Goal: Task Accomplishment & Management: Manage account settings

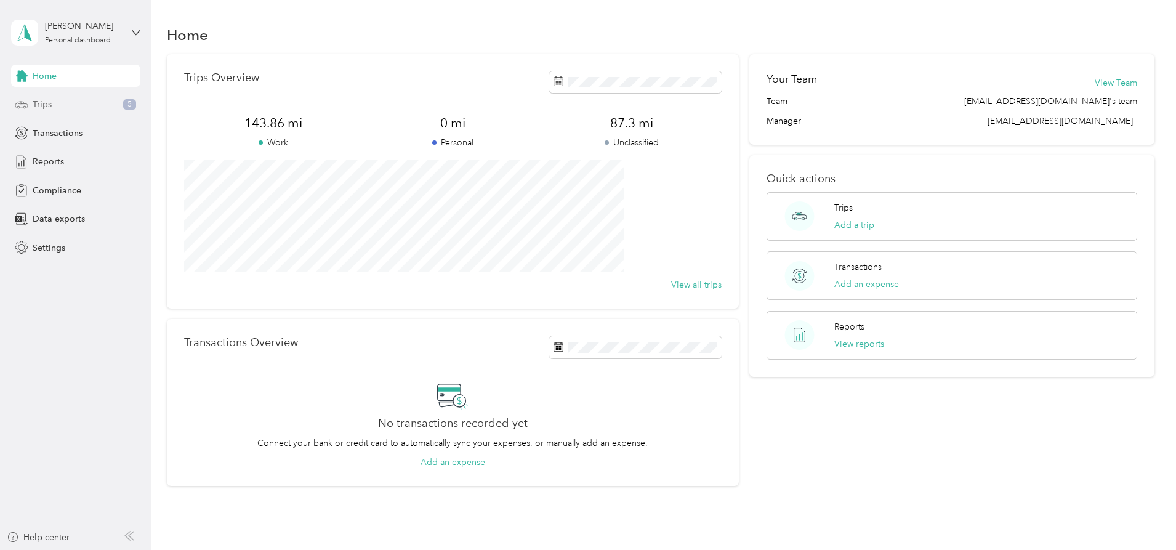
click at [39, 103] on span "Trips" at bounding box center [42, 104] width 19 height 13
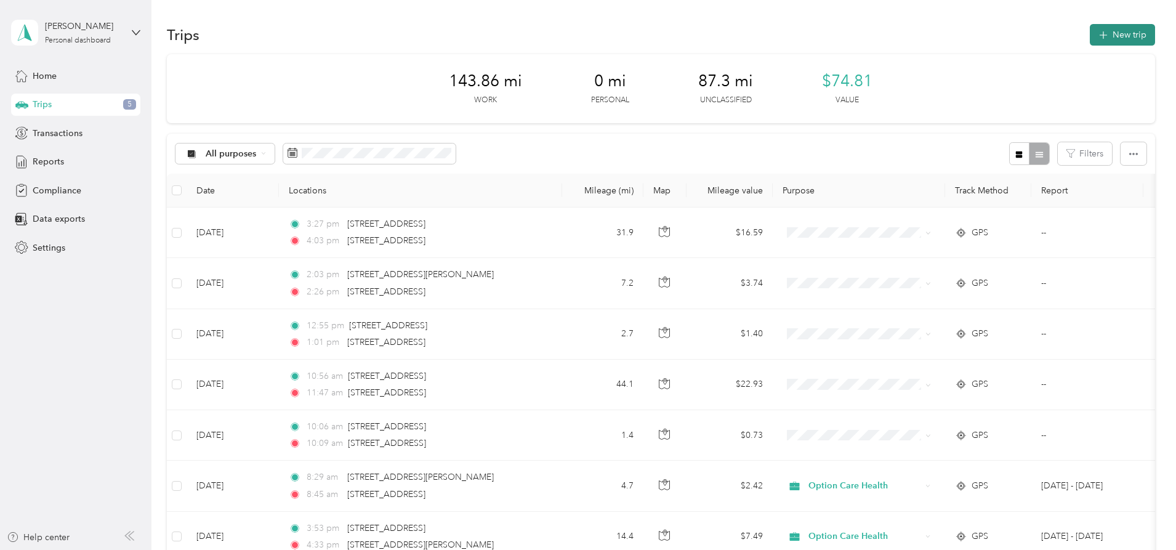
click at [1096, 38] on icon "button" at bounding box center [1103, 35] width 14 height 14
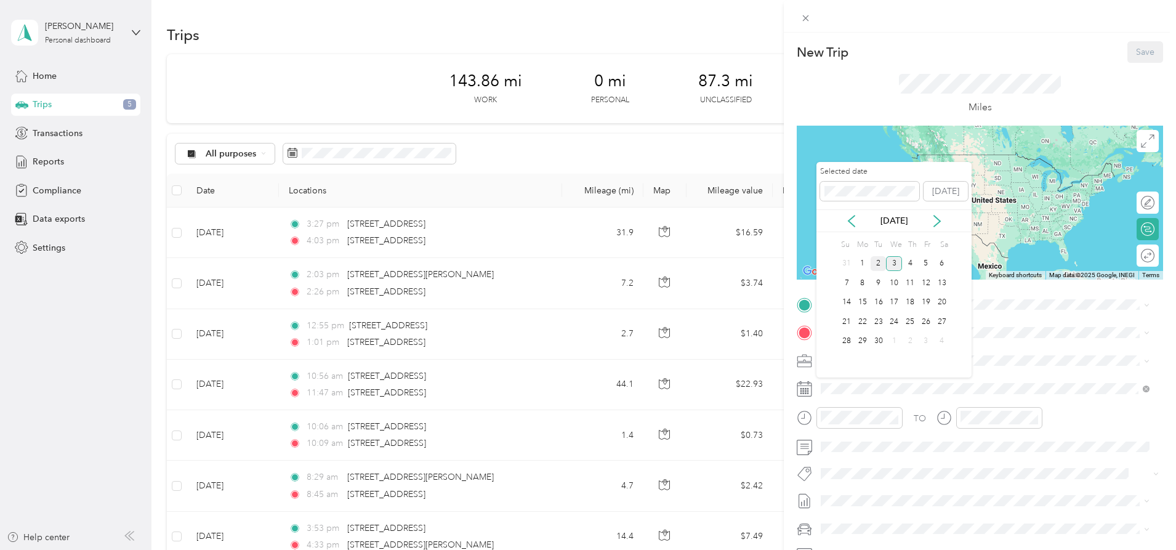
click at [875, 266] on div "2" at bounding box center [878, 263] width 16 height 15
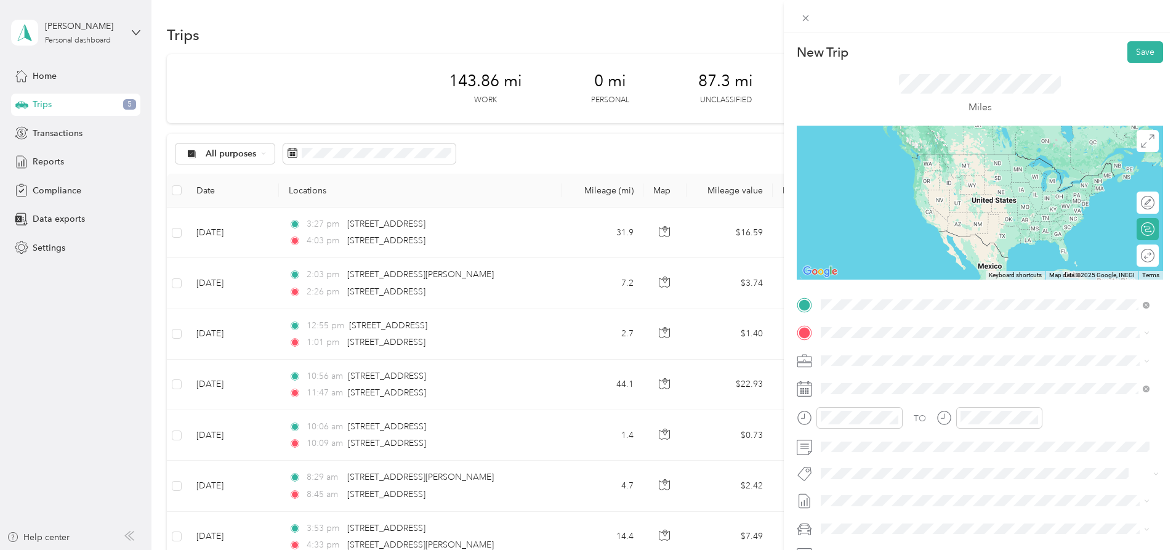
click at [862, 355] on span "[STREET_ADDRESS][US_STATE]" at bounding box center [905, 348] width 123 height 11
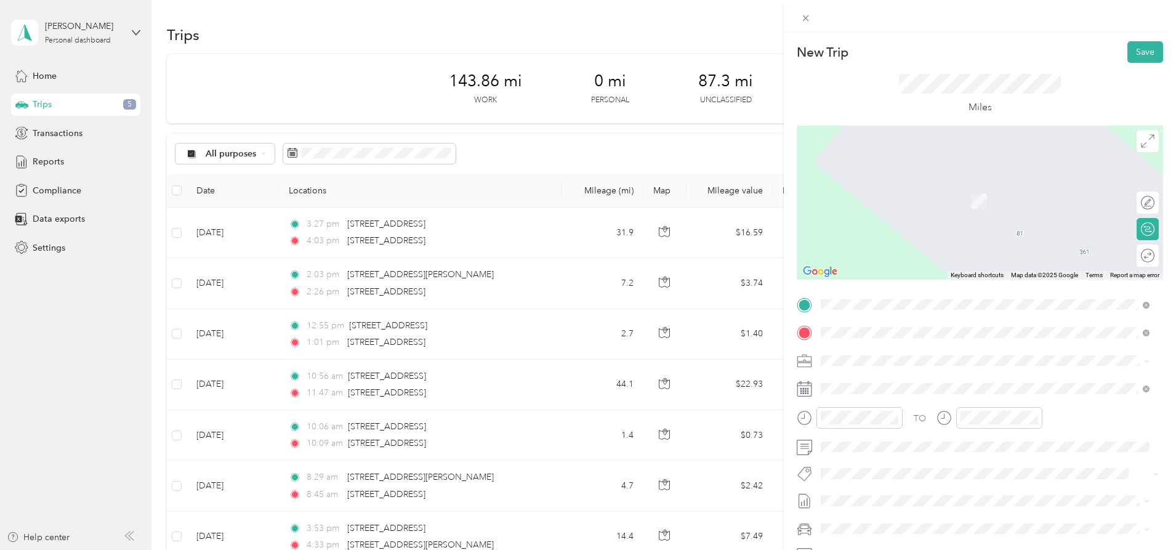
click at [864, 380] on span "[STREET_ADDRESS][US_STATE]" at bounding box center [905, 376] width 123 height 11
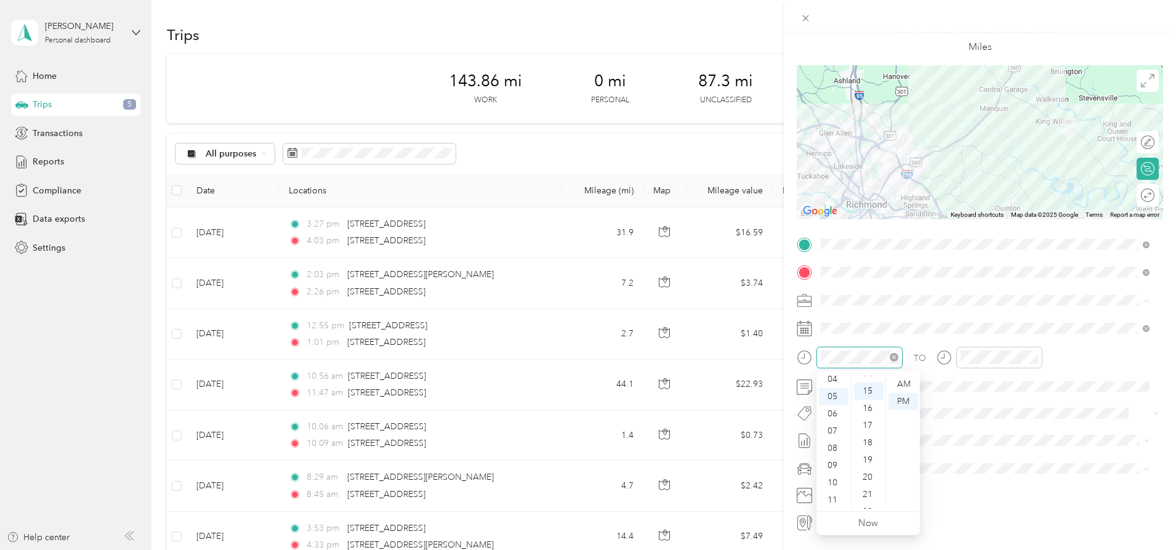
scroll to position [258, 0]
click at [830, 483] on div "10" at bounding box center [834, 482] width 30 height 17
click at [904, 387] on div "AM" at bounding box center [903, 383] width 30 height 17
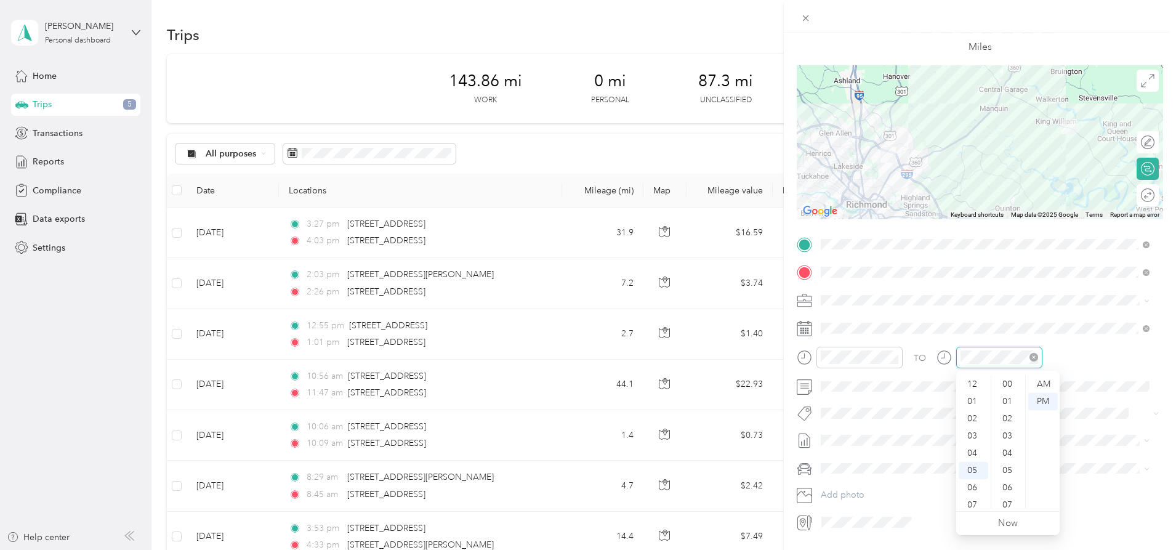
scroll to position [74, 0]
click at [1041, 385] on div "AM" at bounding box center [1043, 383] width 30 height 17
click at [970, 498] on div "11" at bounding box center [973, 499] width 30 height 17
click at [1009, 417] on div "17" at bounding box center [1008, 418] width 30 height 17
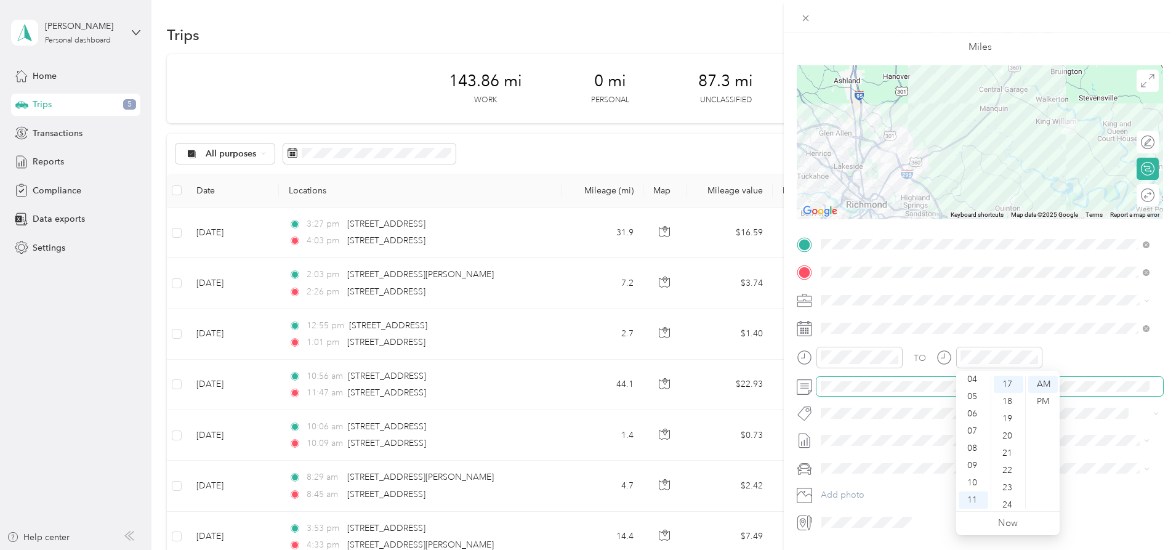
click at [1079, 392] on span at bounding box center [989, 387] width 347 height 20
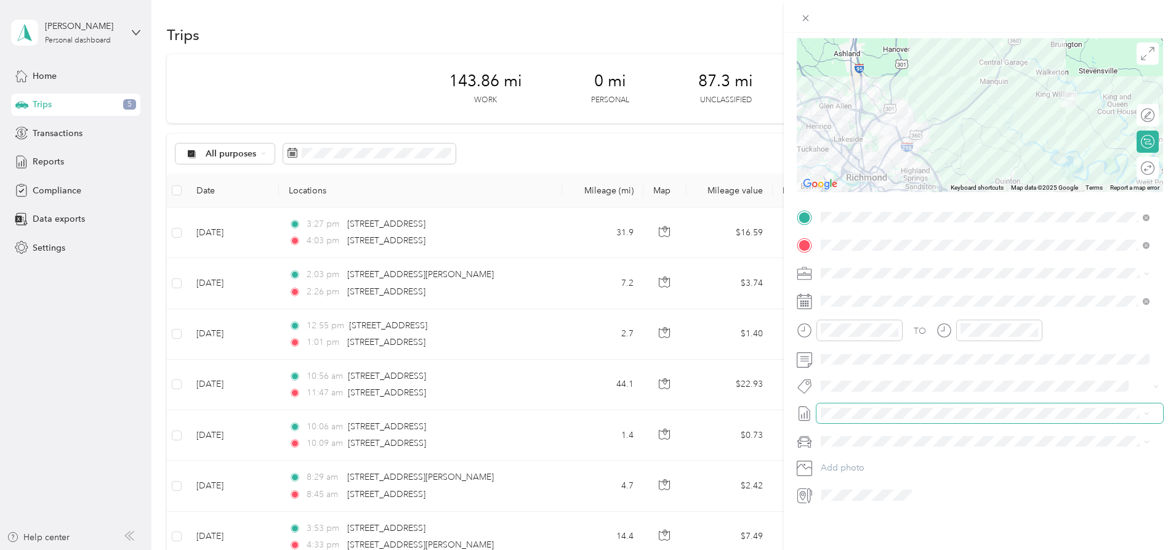
scroll to position [0, 0]
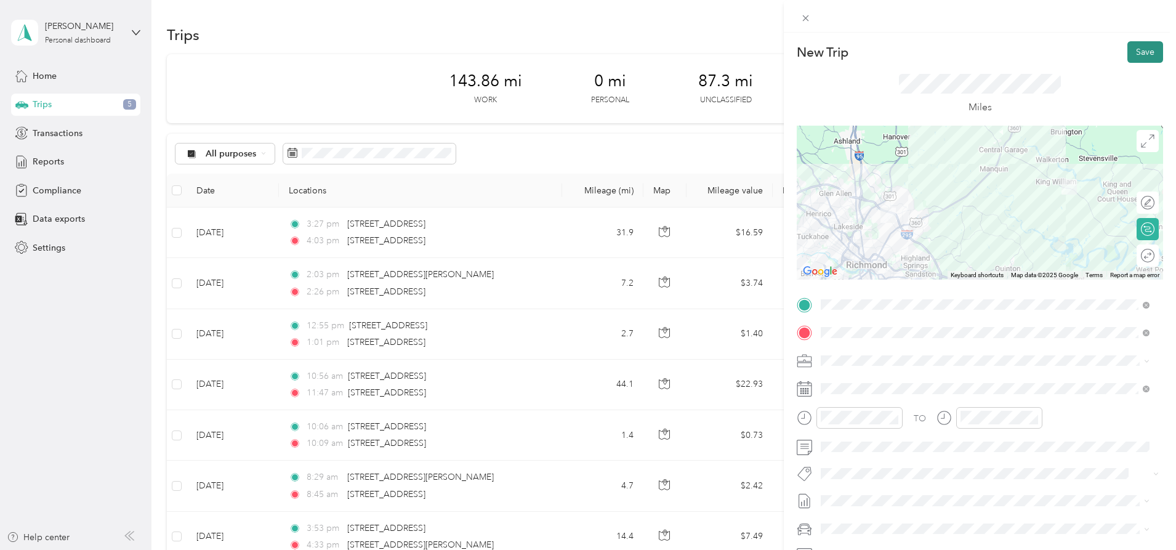
click at [1130, 54] on button "Save" at bounding box center [1145, 52] width 36 height 22
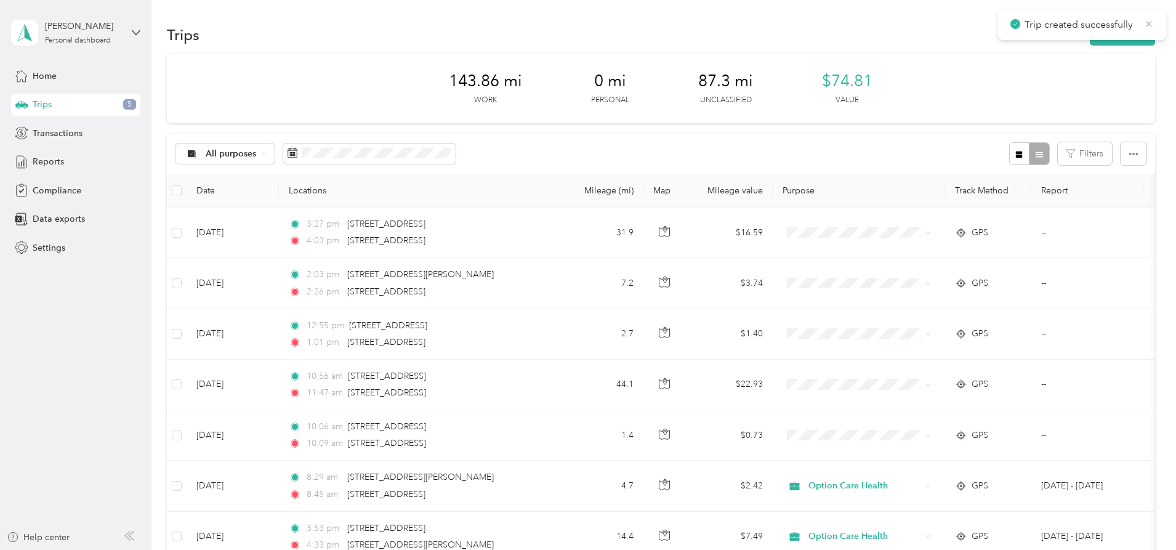
click at [1150, 26] on icon at bounding box center [1149, 24] width 6 height 6
click at [1089, 37] on button "New trip" at bounding box center [1121, 35] width 65 height 22
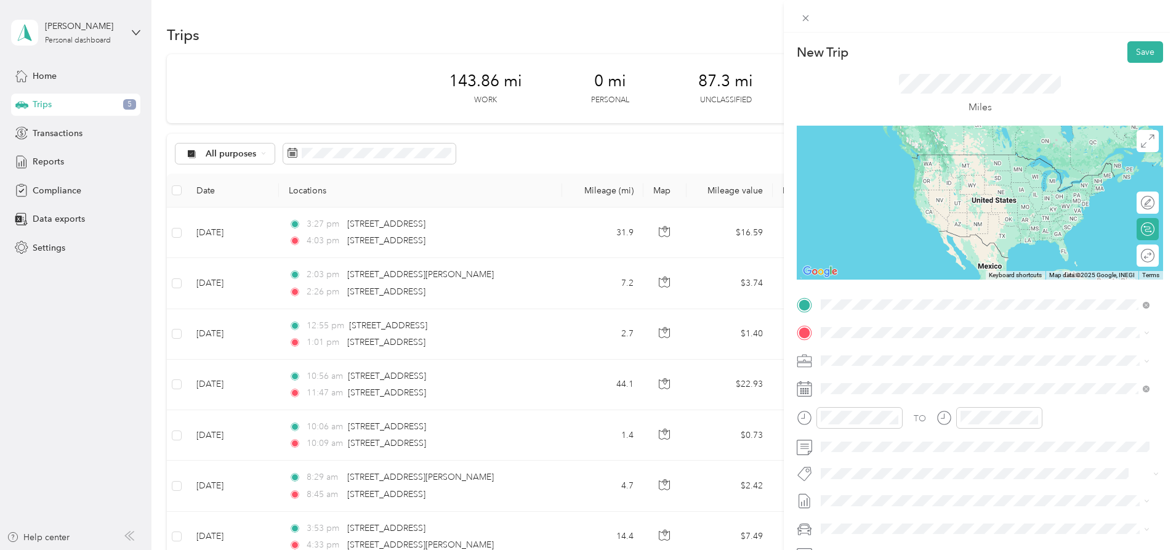
click at [852, 354] on span "[STREET_ADDRESS][US_STATE]" at bounding box center [905, 348] width 123 height 11
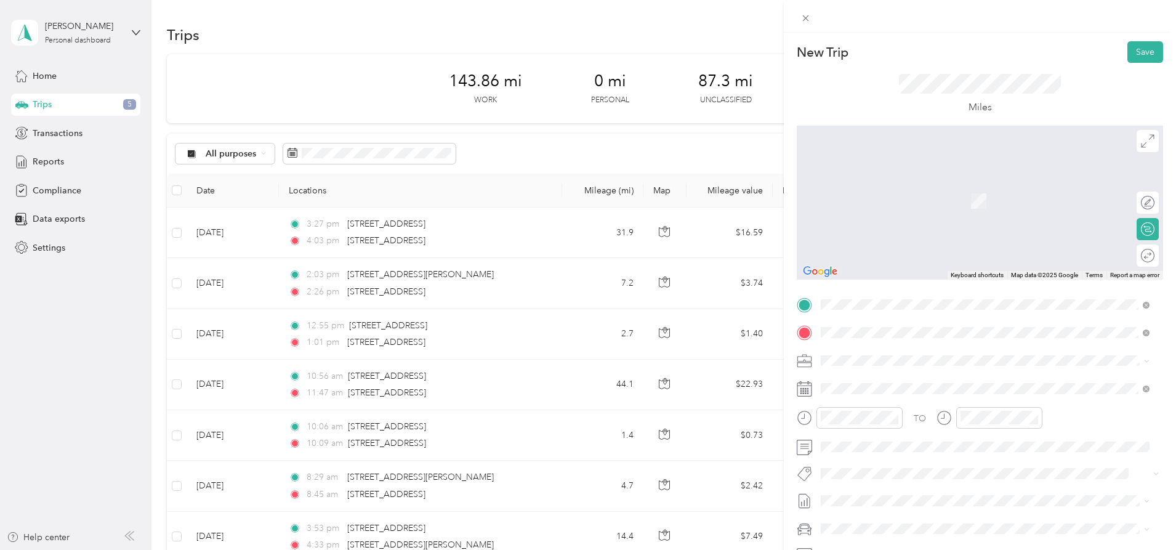
click at [868, 407] on span "[STREET_ADDRESS][US_STATE]" at bounding box center [905, 401] width 123 height 11
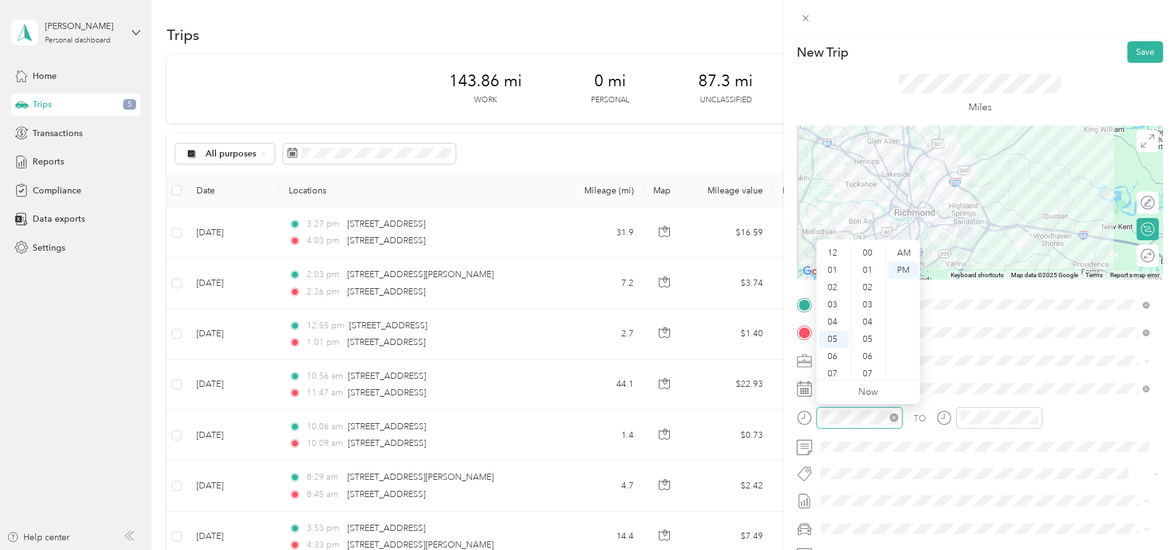
scroll to position [345, 0]
click at [837, 351] on div "10" at bounding box center [834, 351] width 30 height 17
click at [869, 325] on div "35" at bounding box center [869, 326] width 30 height 17
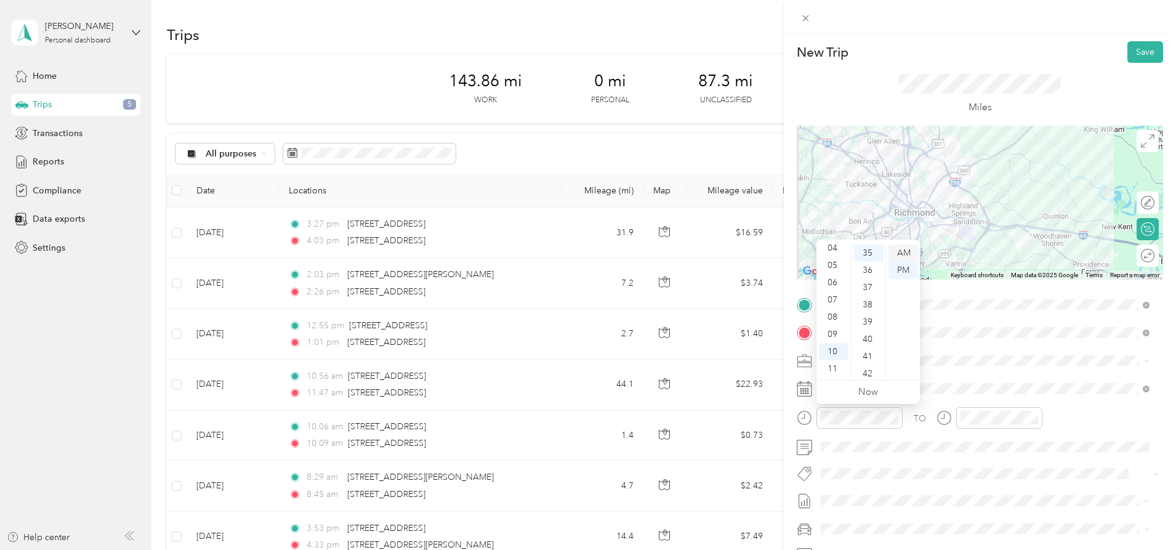
click at [903, 251] on div "AM" at bounding box center [903, 252] width 30 height 17
click at [913, 433] on div "TO" at bounding box center [979, 422] width 366 height 30
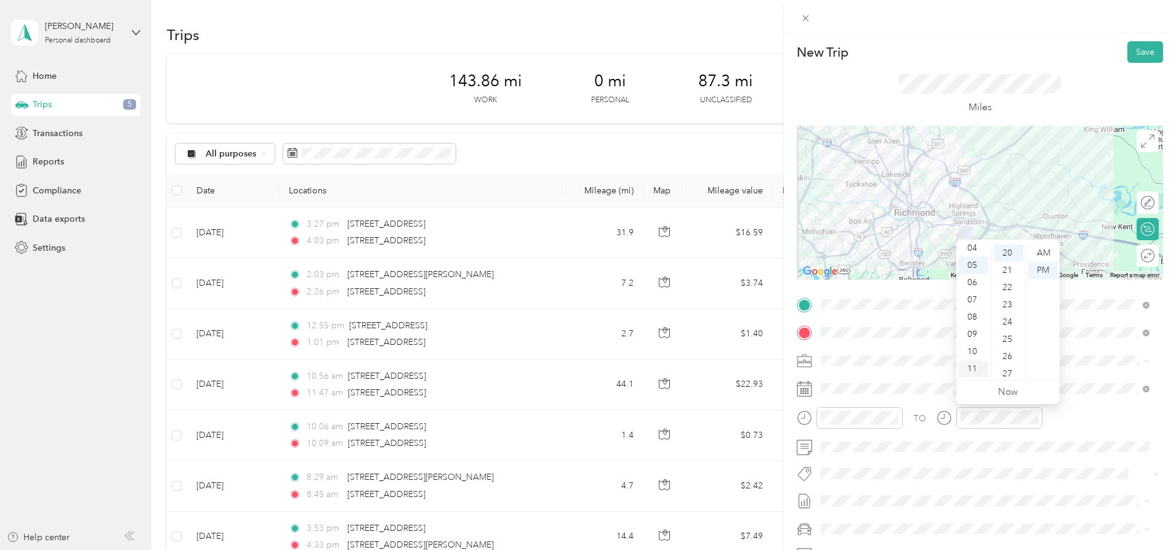
click at [969, 367] on div "11" at bounding box center [973, 368] width 30 height 17
click at [1009, 326] on div "17" at bounding box center [1008, 324] width 30 height 17
click at [1043, 251] on div "AM" at bounding box center [1043, 252] width 30 height 17
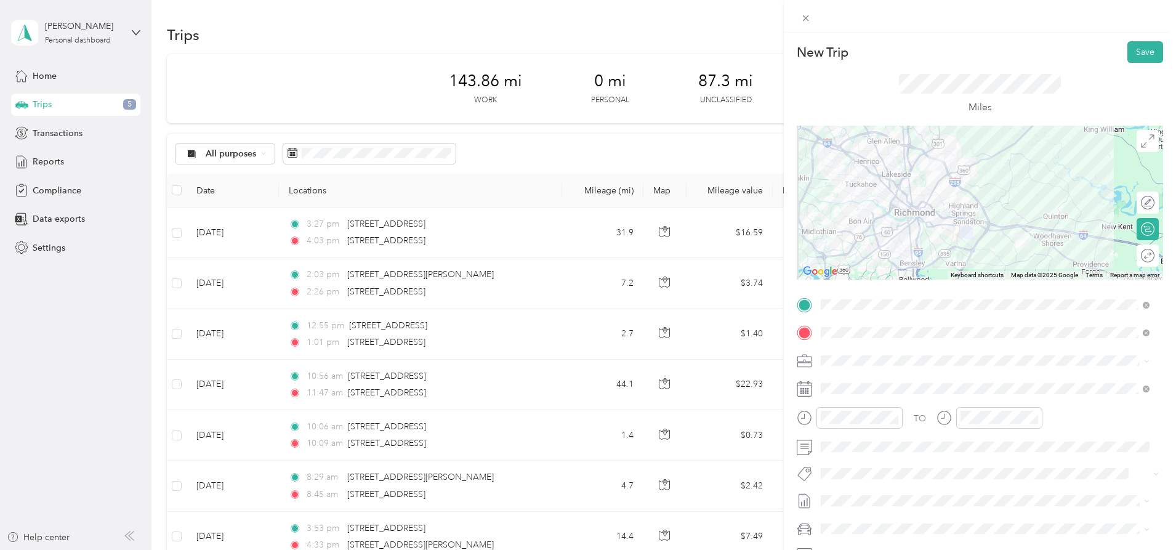
click at [1092, 415] on div "TO" at bounding box center [979, 422] width 366 height 30
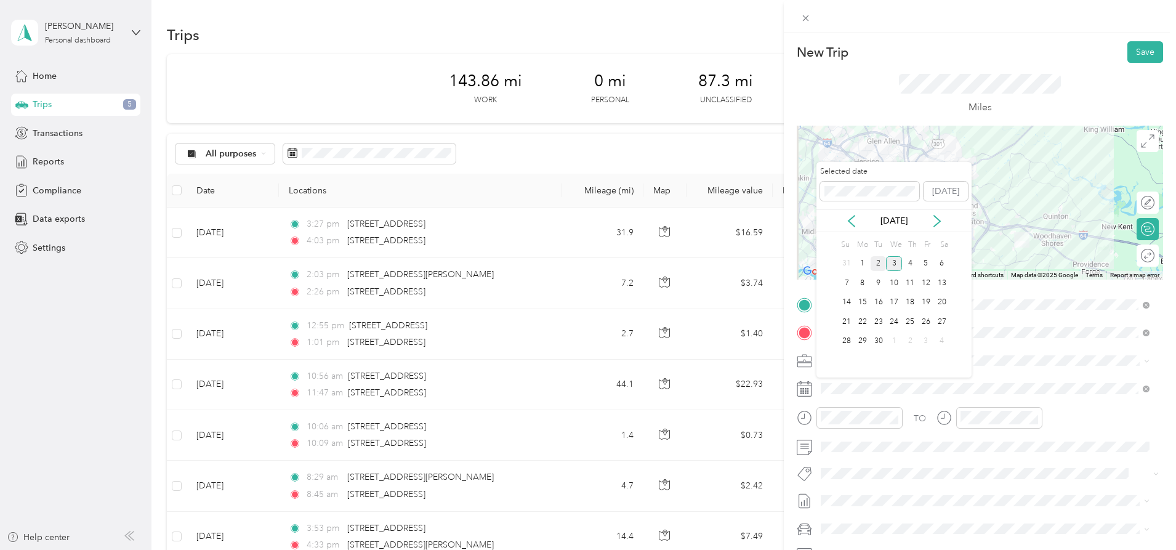
click at [875, 263] on div "2" at bounding box center [878, 263] width 16 height 15
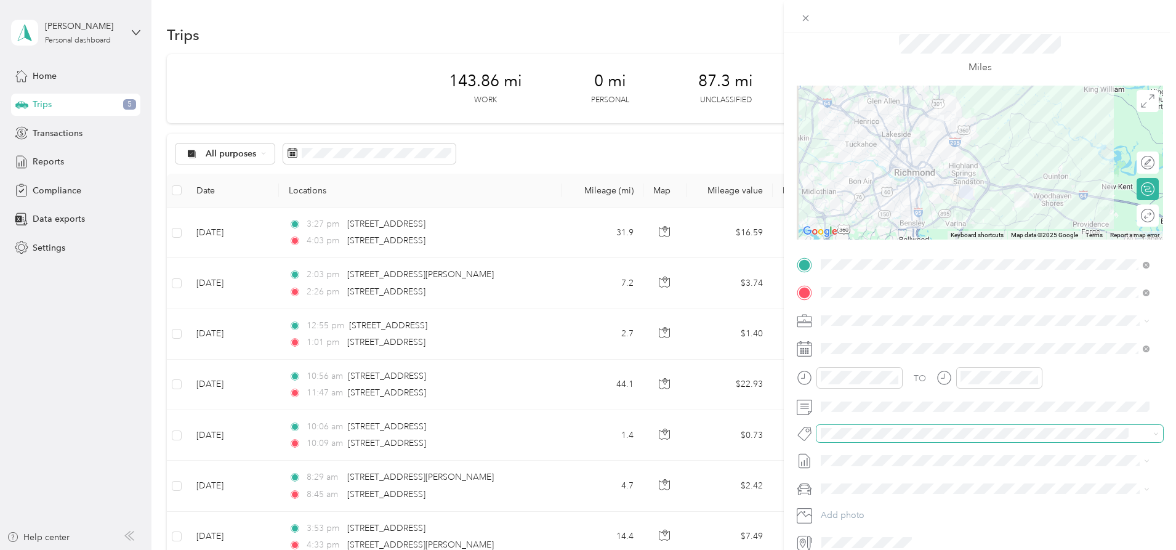
scroll to position [62, 0]
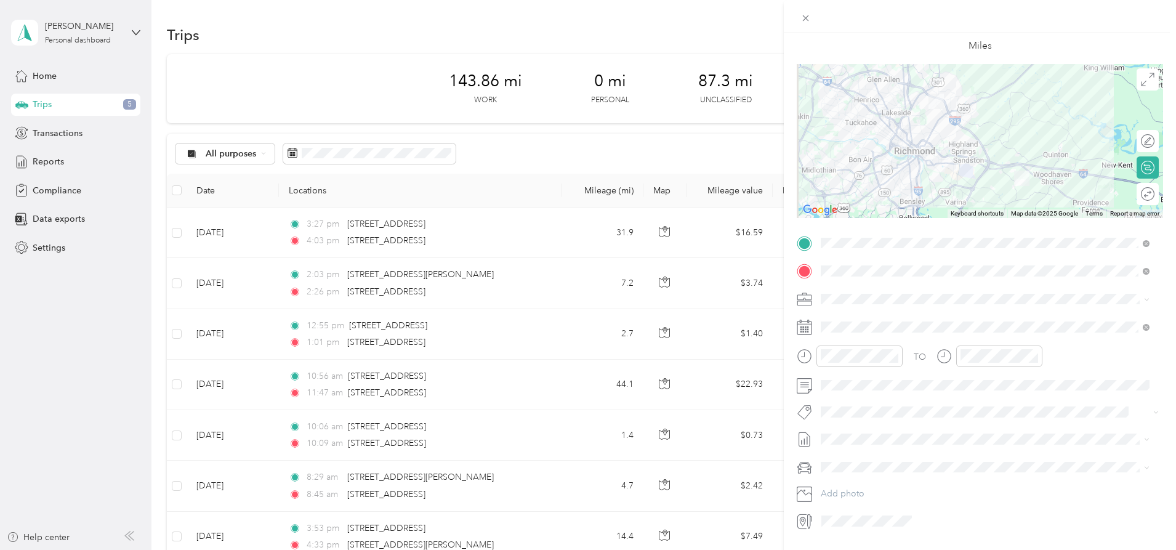
click at [844, 318] on span "Option Care Health" at bounding box center [863, 316] width 76 height 10
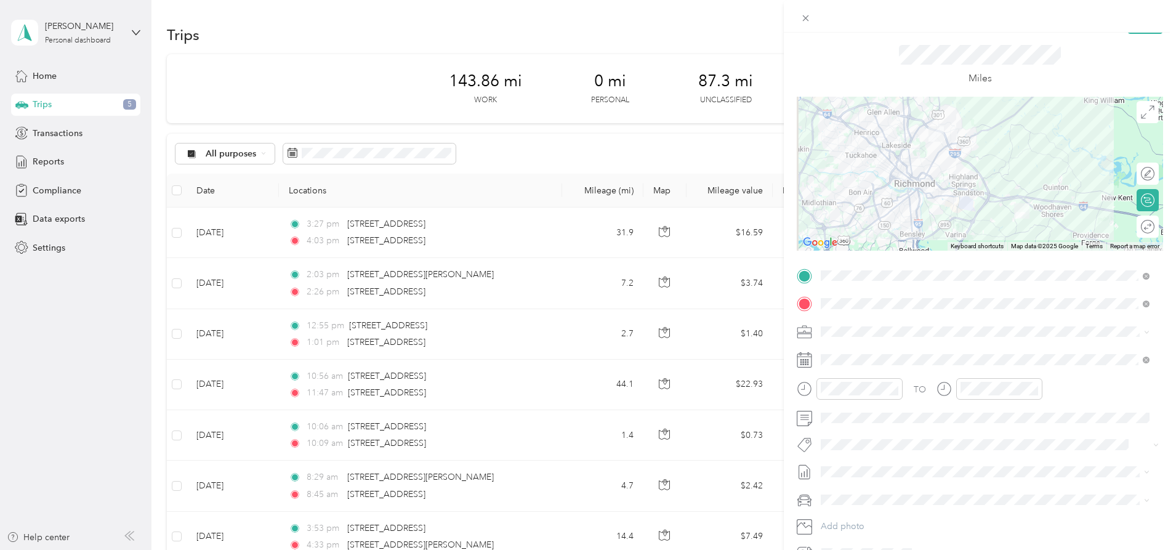
scroll to position [0, 0]
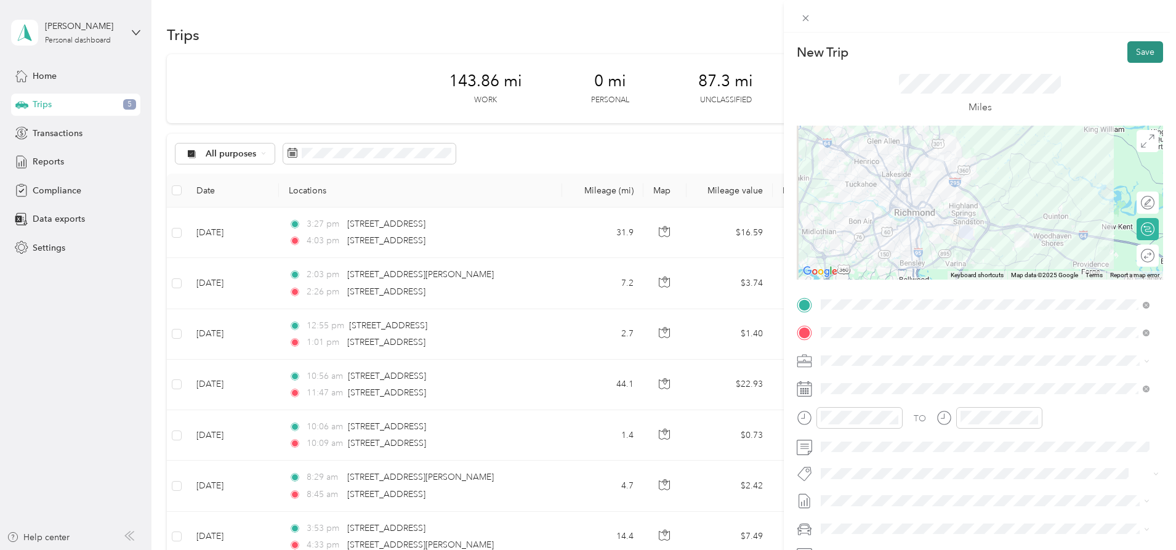
click at [1136, 48] on button "Save" at bounding box center [1145, 52] width 36 height 22
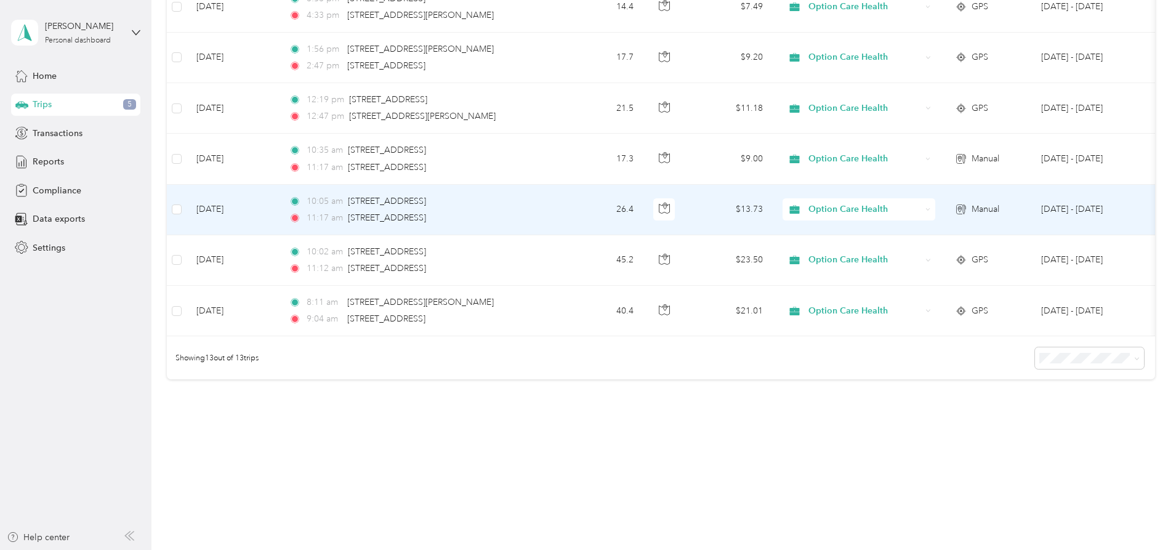
scroll to position [537, 0]
click at [426, 196] on span "[STREET_ADDRESS]" at bounding box center [387, 201] width 78 height 10
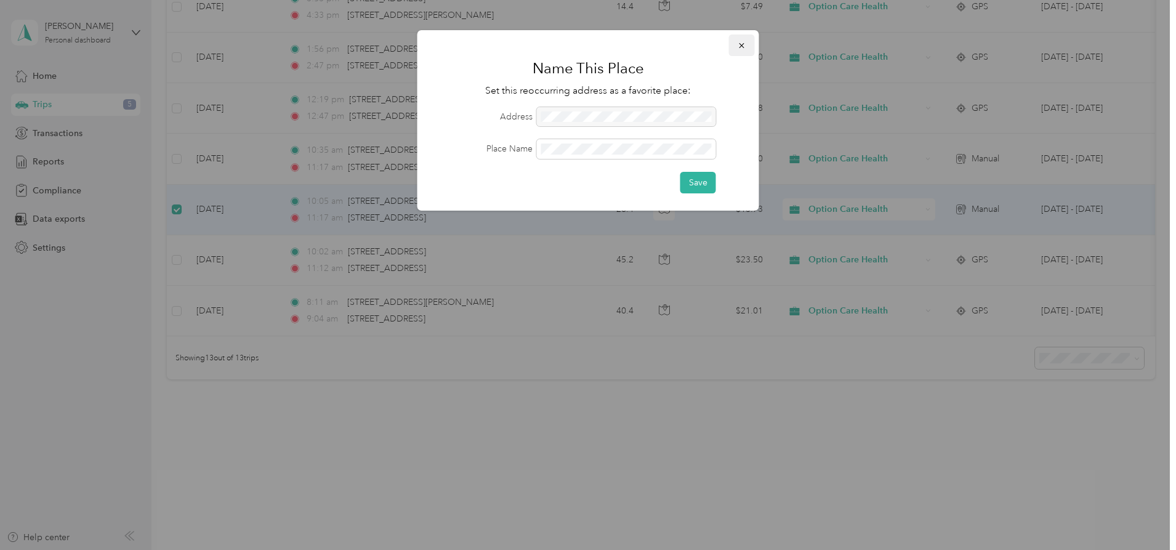
click at [741, 43] on icon "button" at bounding box center [741, 45] width 9 height 9
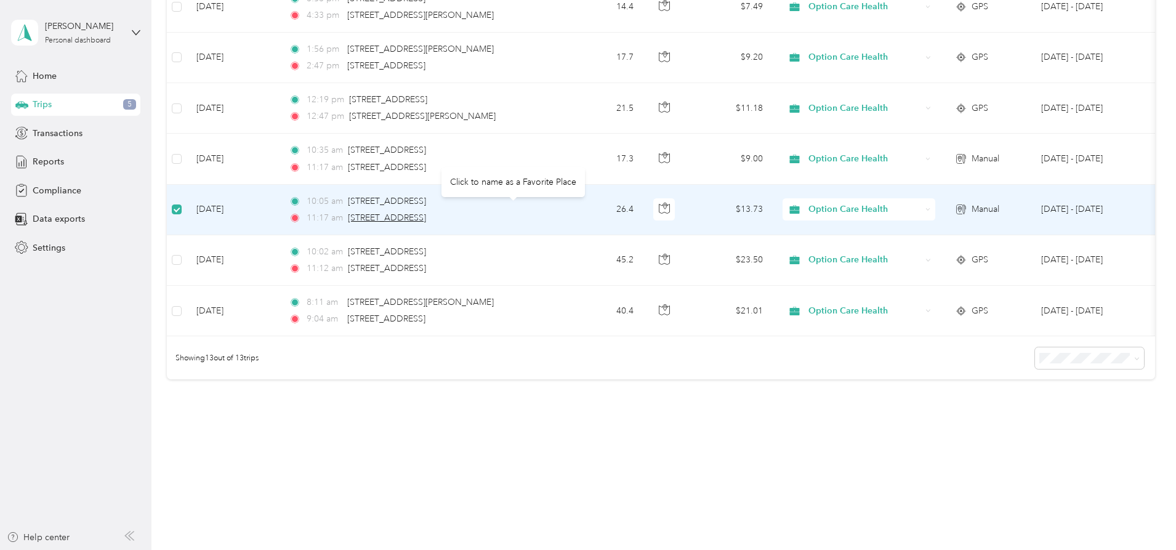
click at [426, 212] on span "[STREET_ADDRESS]" at bounding box center [387, 217] width 78 height 10
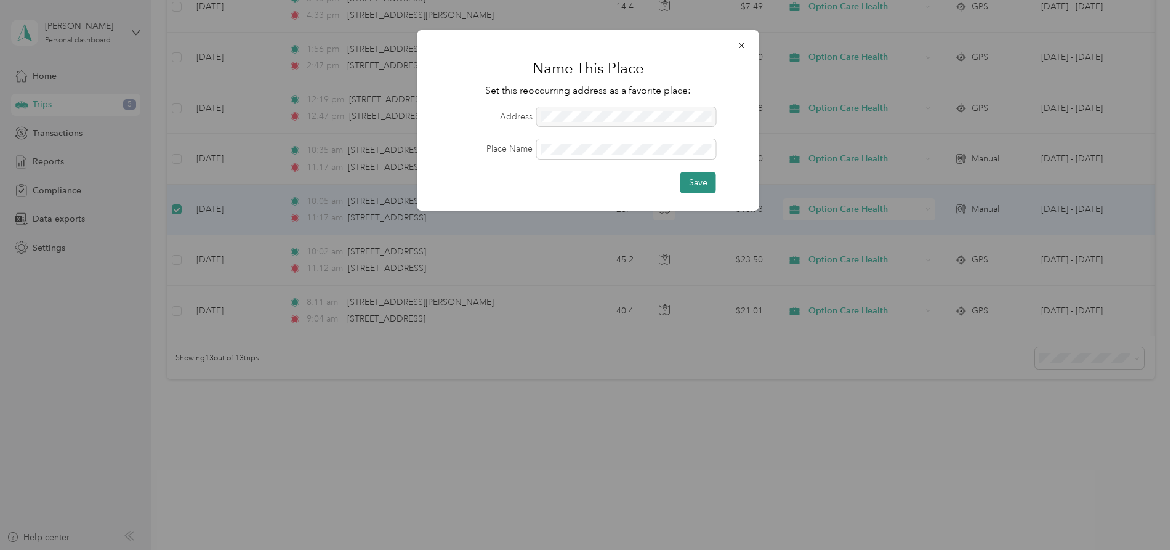
click at [693, 180] on button "Save" at bounding box center [698, 183] width 36 height 22
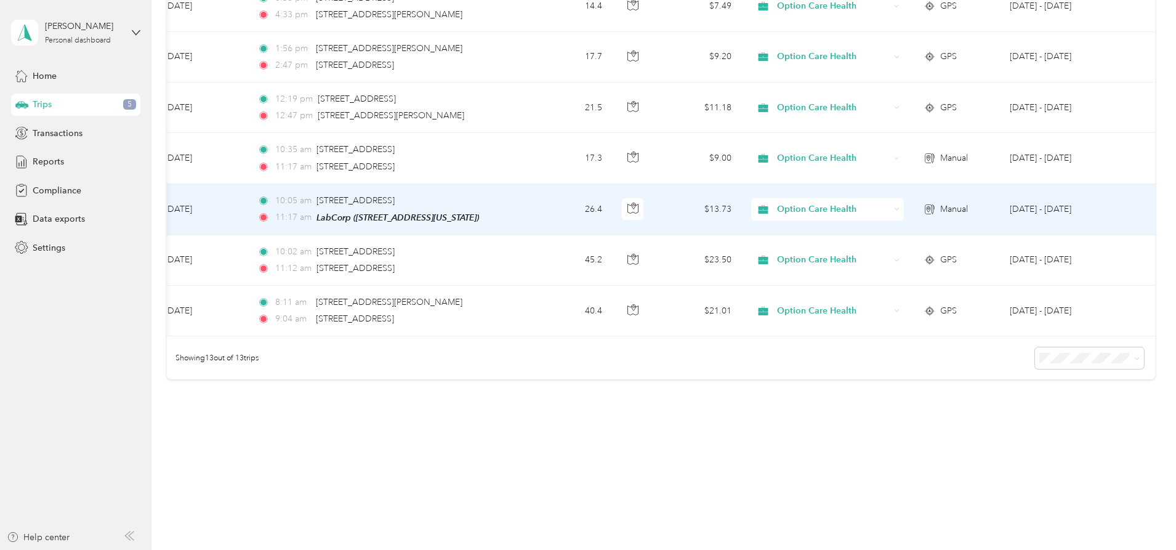
scroll to position [0, 0]
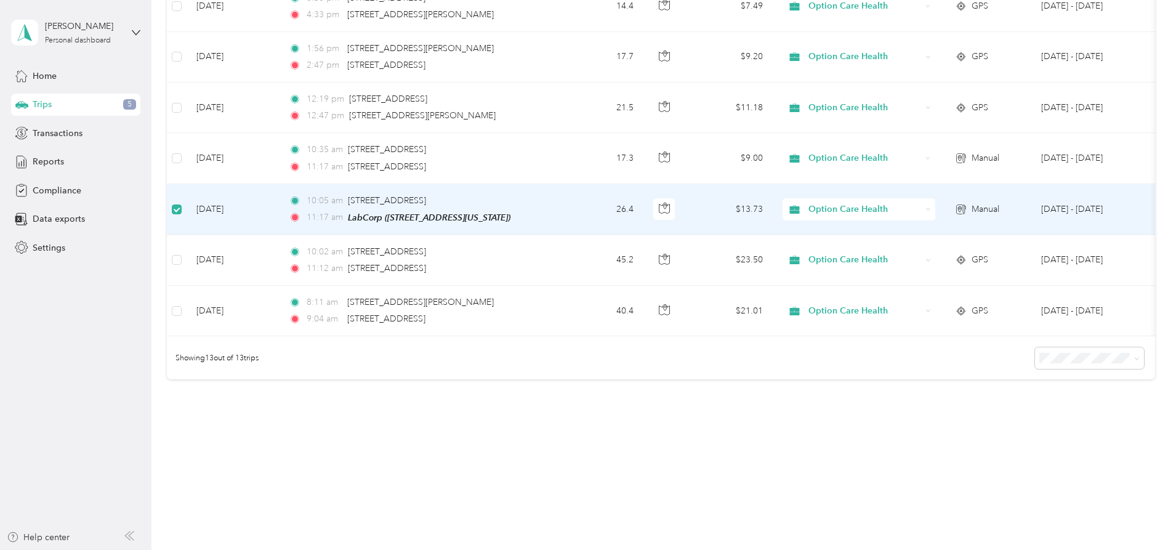
click at [279, 198] on td "[DATE]" at bounding box center [232, 209] width 92 height 51
click at [667, 202] on icon "button" at bounding box center [665, 205] width 4 height 6
click at [298, 214] on icon at bounding box center [295, 217] width 6 height 6
click at [343, 210] on span "11:17 am" at bounding box center [325, 217] width 36 height 14
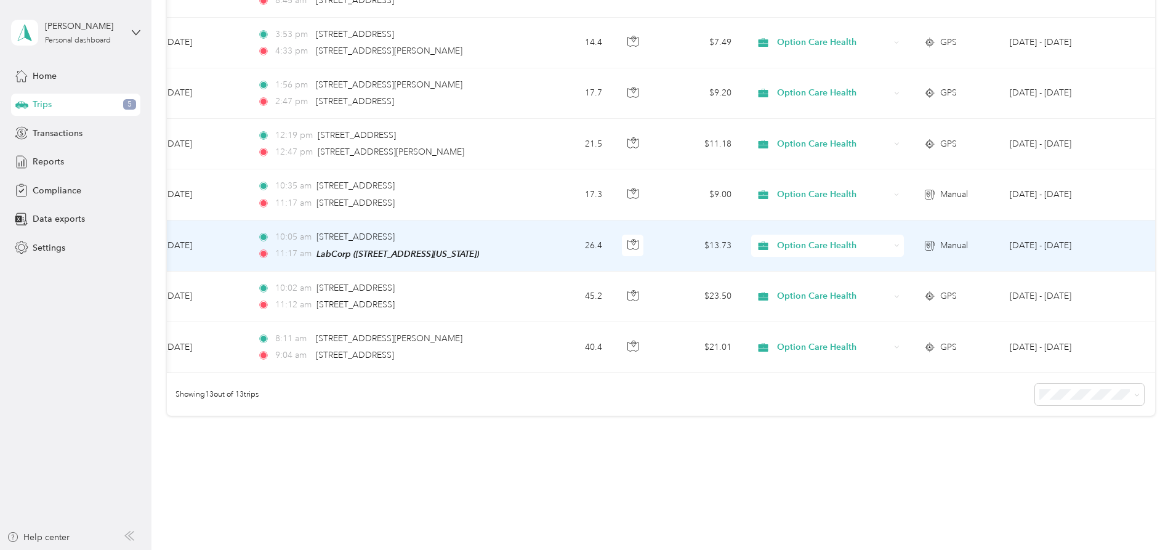
scroll to position [0, 199]
click at [926, 243] on icon at bounding box center [928, 245] width 5 height 7
click at [940, 242] on span "Manual" at bounding box center [954, 246] width 28 height 14
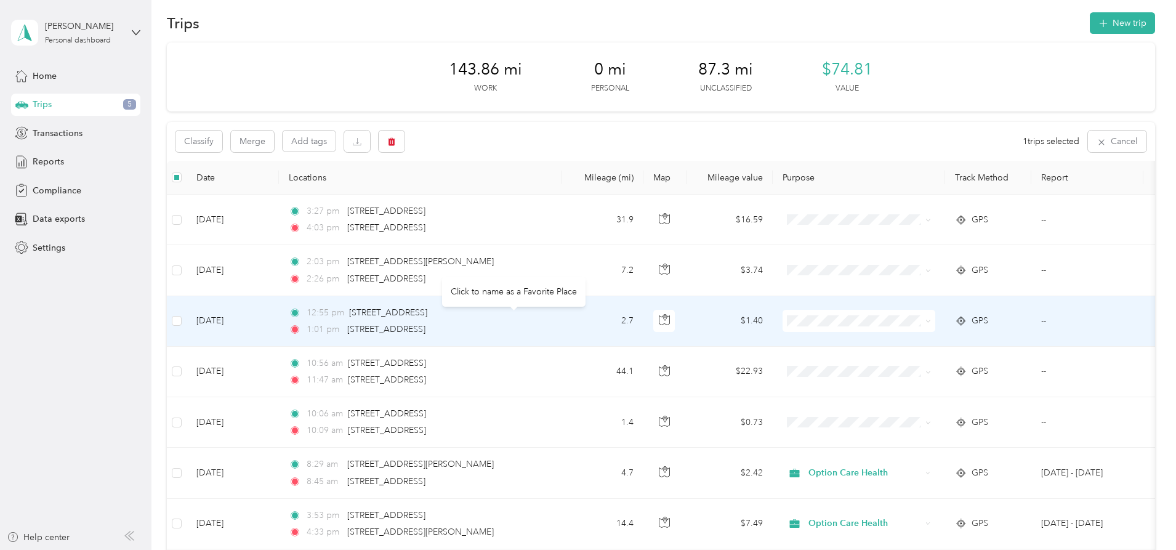
scroll to position [0, 0]
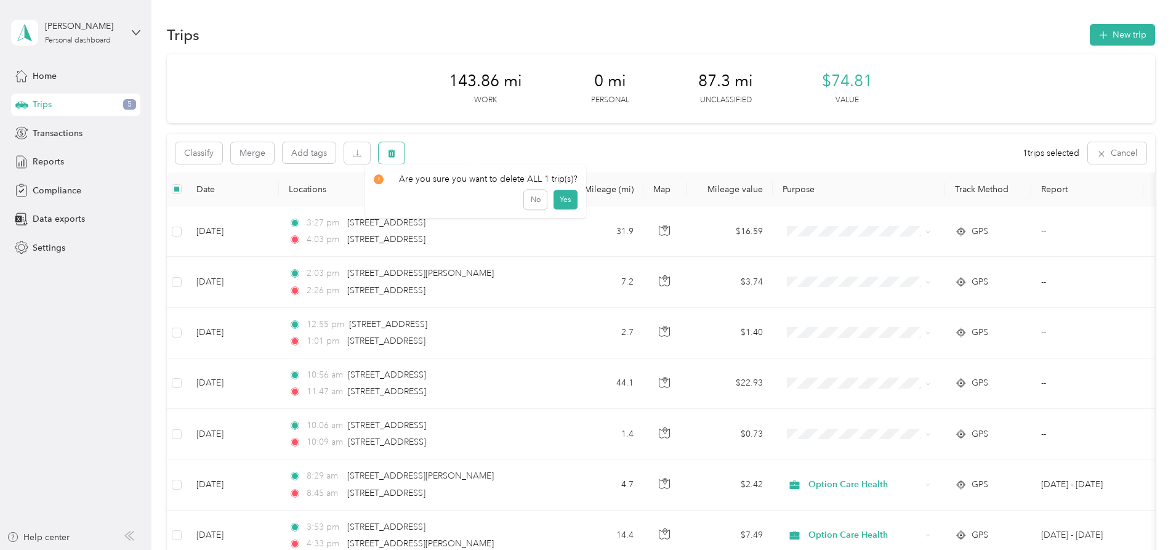
click at [396, 153] on icon "button" at bounding box center [391, 153] width 9 height 9
click at [563, 206] on button "Yes" at bounding box center [565, 204] width 24 height 20
